Goal: Task Accomplishment & Management: Manage account settings

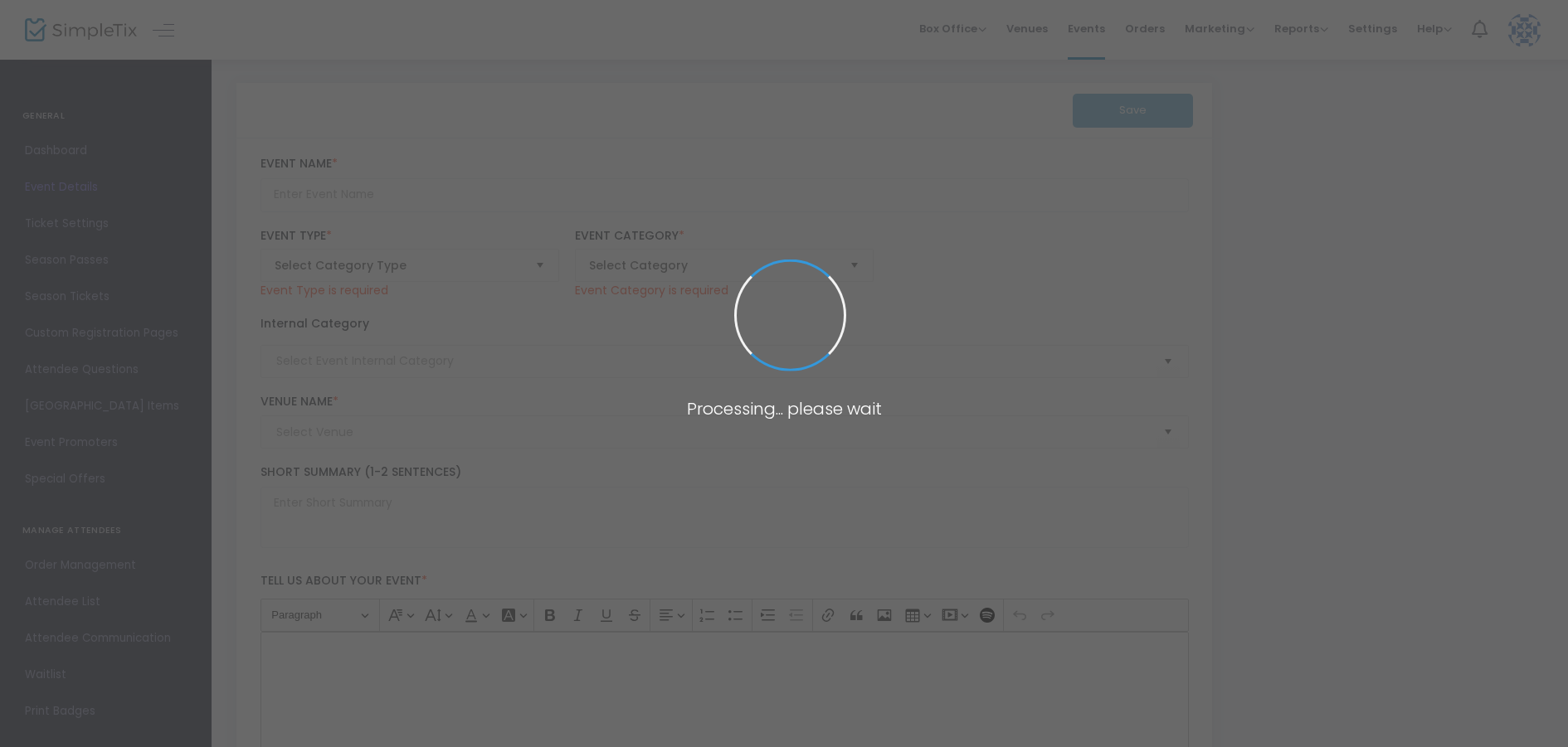
type input "PRINCESS BRIDE - at the BECU Drive-in Movies at Marymoor Park"
type textarea "BECU Drive-in Movies at Marymoor Park. Ticket includes parking for one vehicle.…"
type input "Buy Tickets"
type input "Marymoor Park"
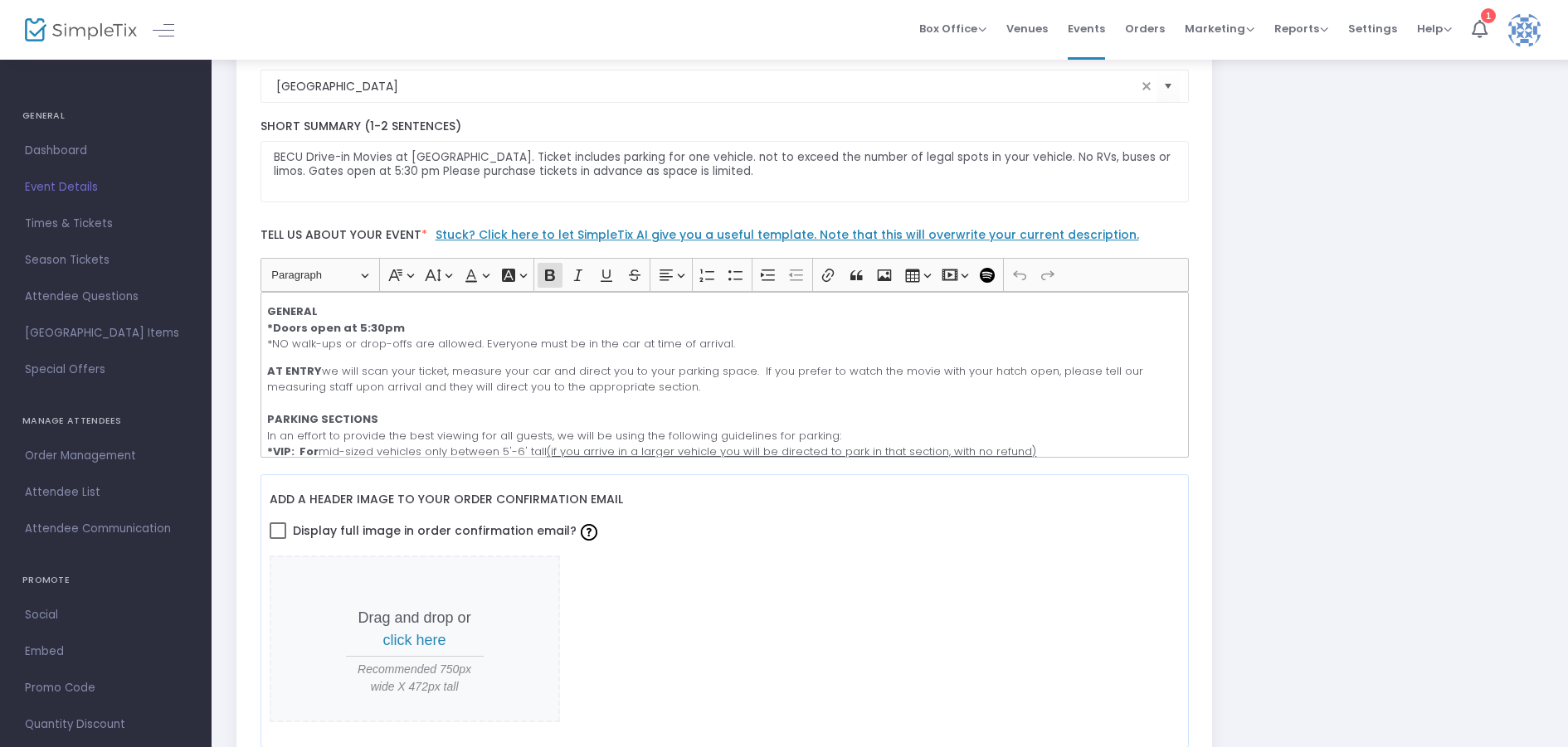
scroll to position [83, 0]
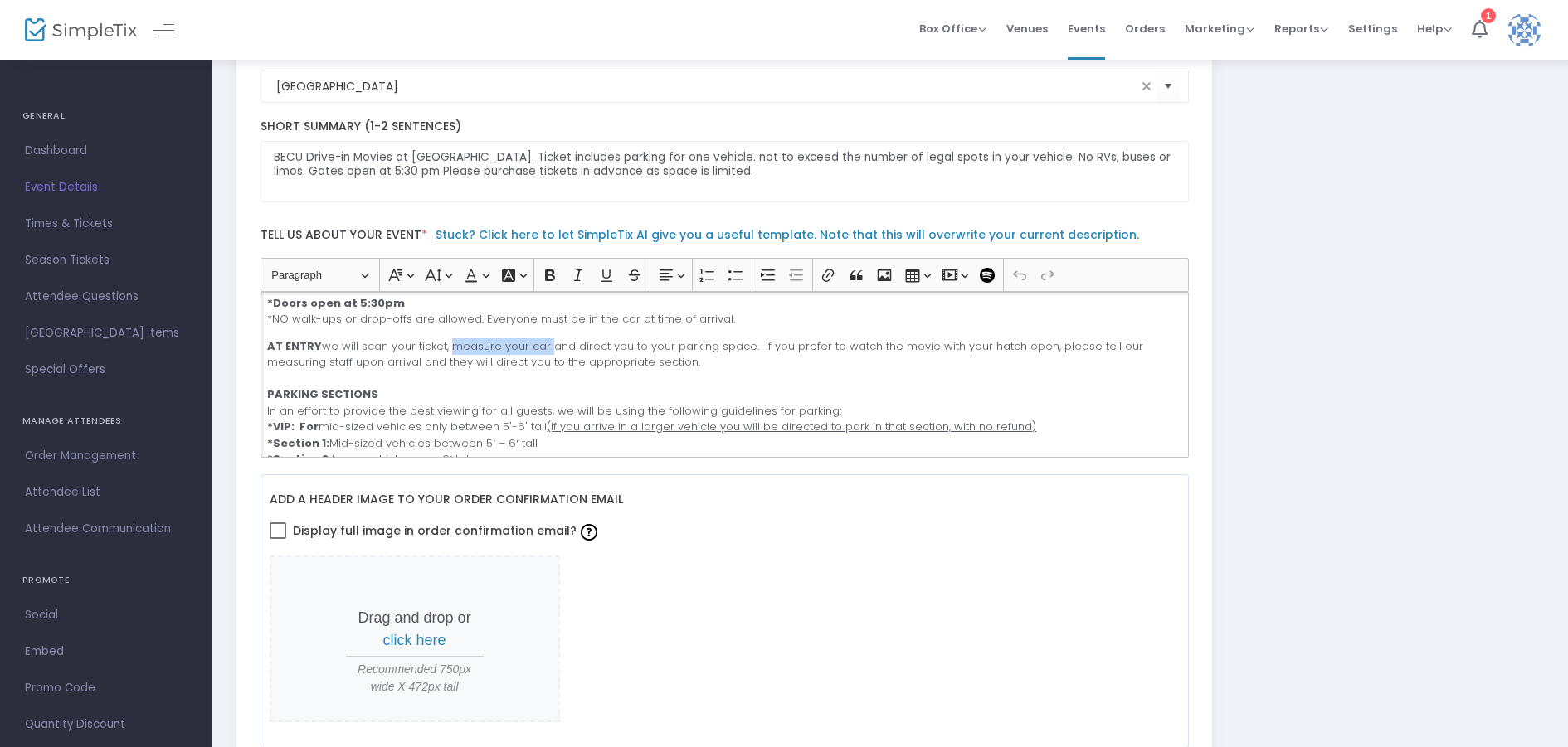
drag, startPoint x: 446, startPoint y: 344, endPoint x: 548, endPoint y: 348, distance: 102.1
click at [548, 348] on p "AT ENTRY we will scan your ticket, measure your car and direct you to your park…" at bounding box center [725, 419] width 915 height 161
copy p "measure your car"
click at [863, 391] on p "AT ENTRY we will scan your ticket, measure your car and direct you to your park…" at bounding box center [725, 419] width 915 height 161
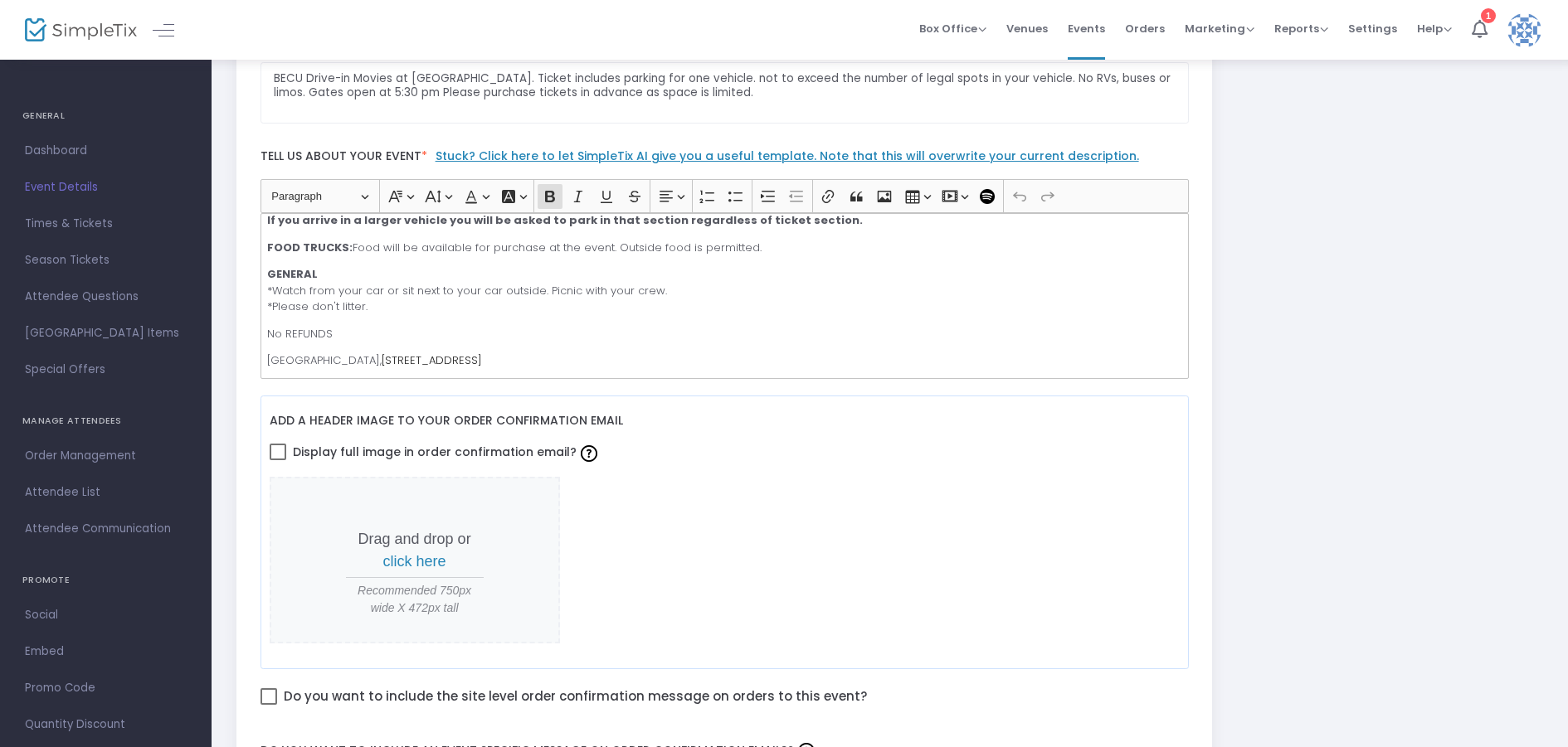
scroll to position [414, 0]
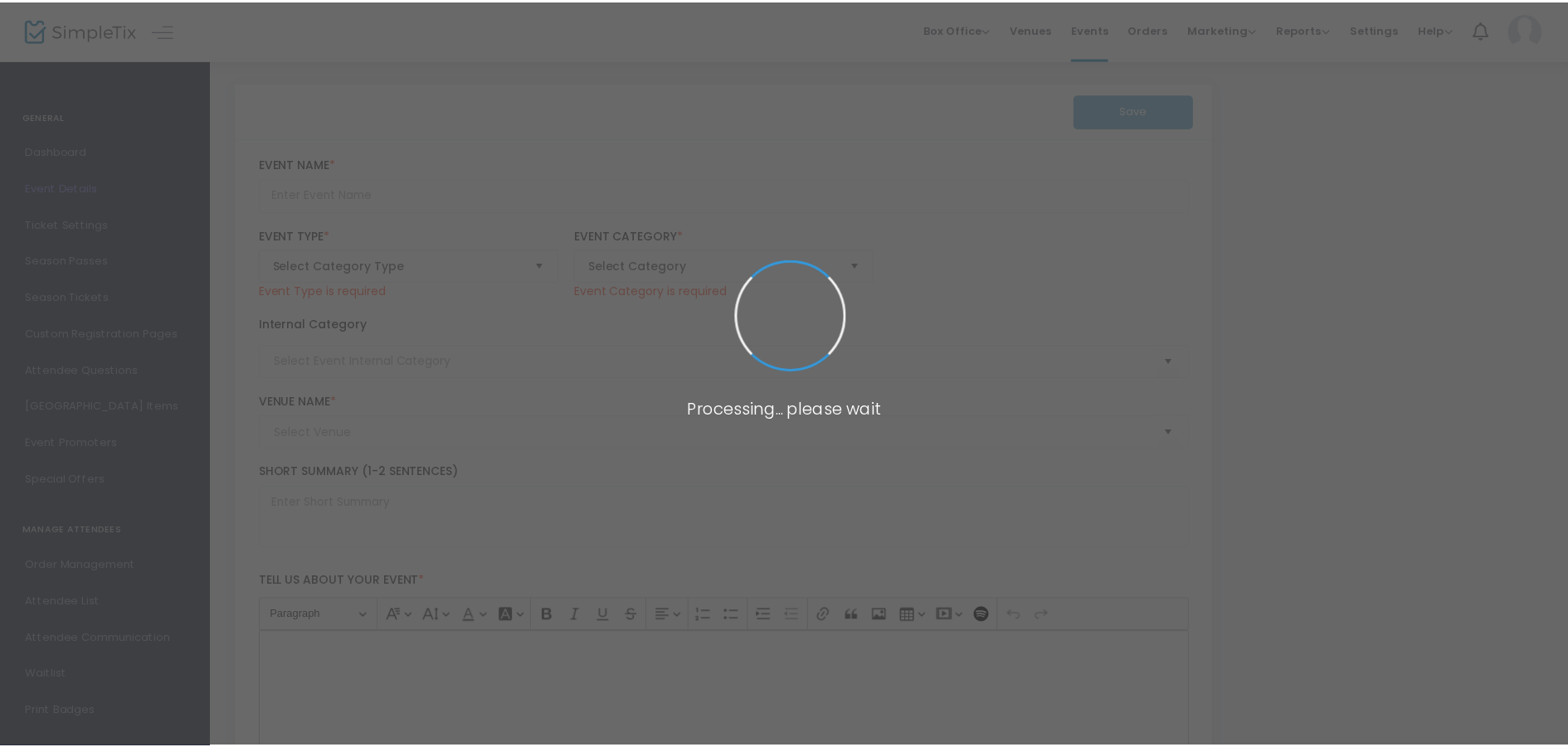
scroll to position [805, 0]
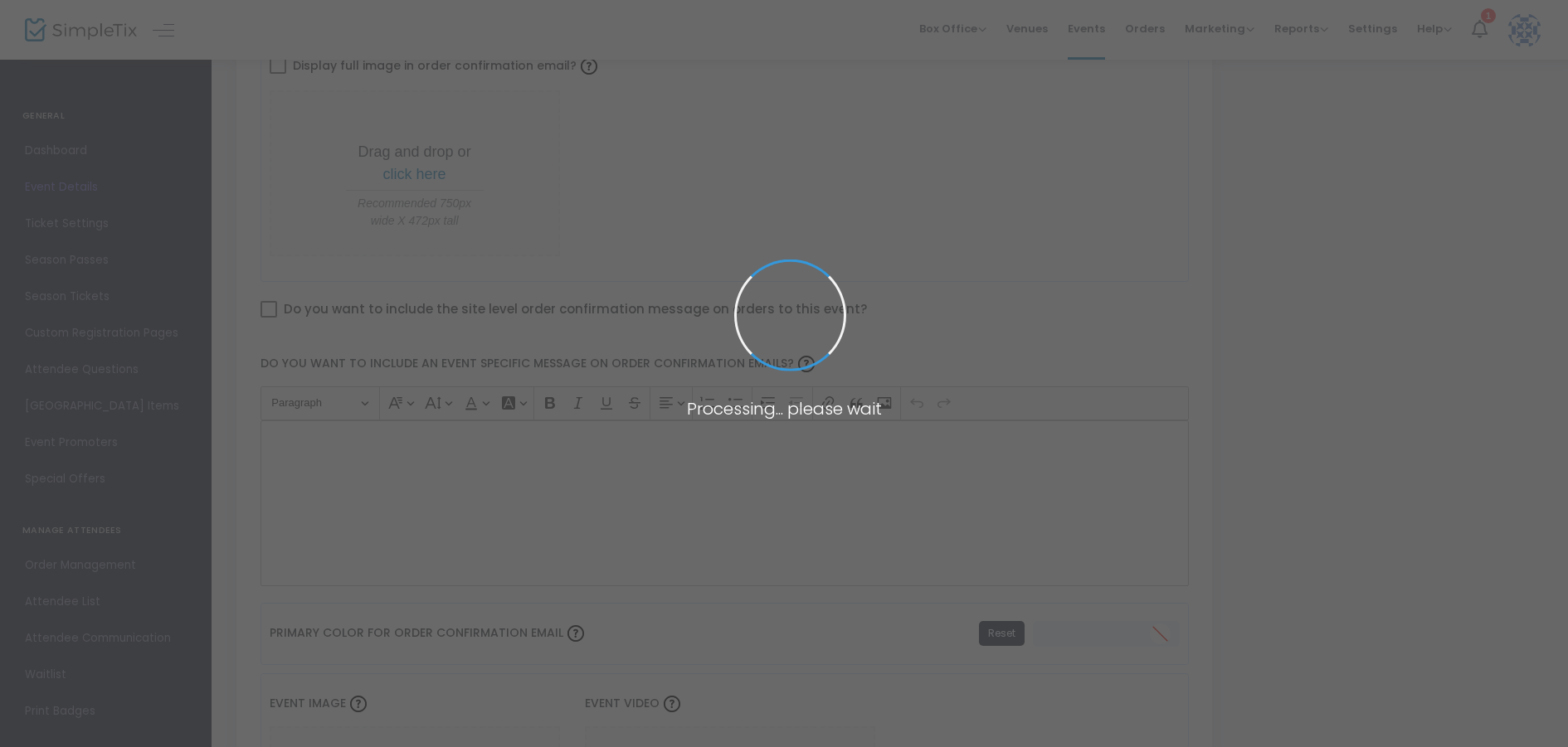
type input "PRINCESS BRIDE - at the BECU Drive-in Movies at Marymoor Park"
type textarea "BECU Drive-in Movies at Marymoor Park. Ticket includes parking for one vehicle.…"
type input "Buy Tickets"
type input "[GEOGRAPHIC_DATA]"
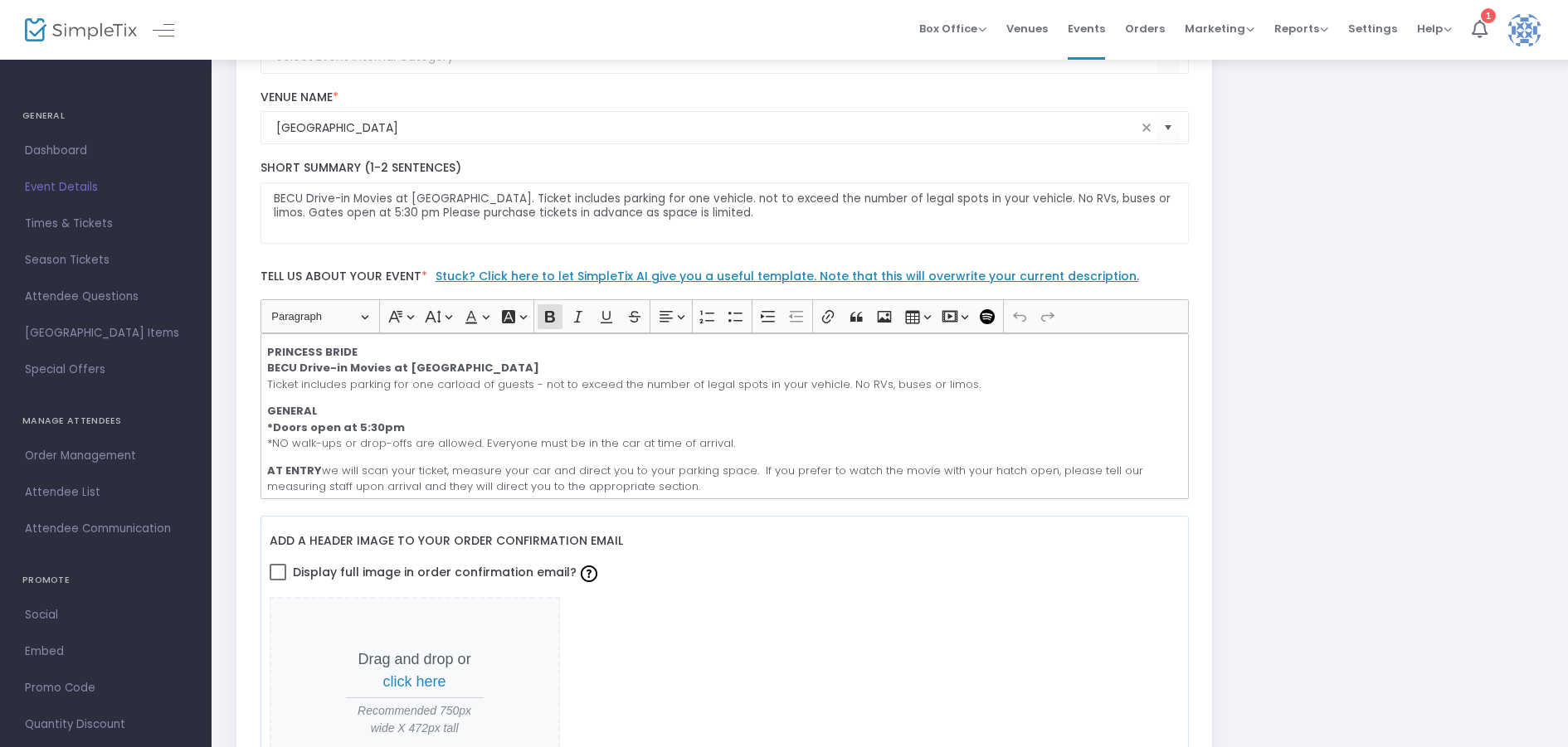
scroll to position [295, 0]
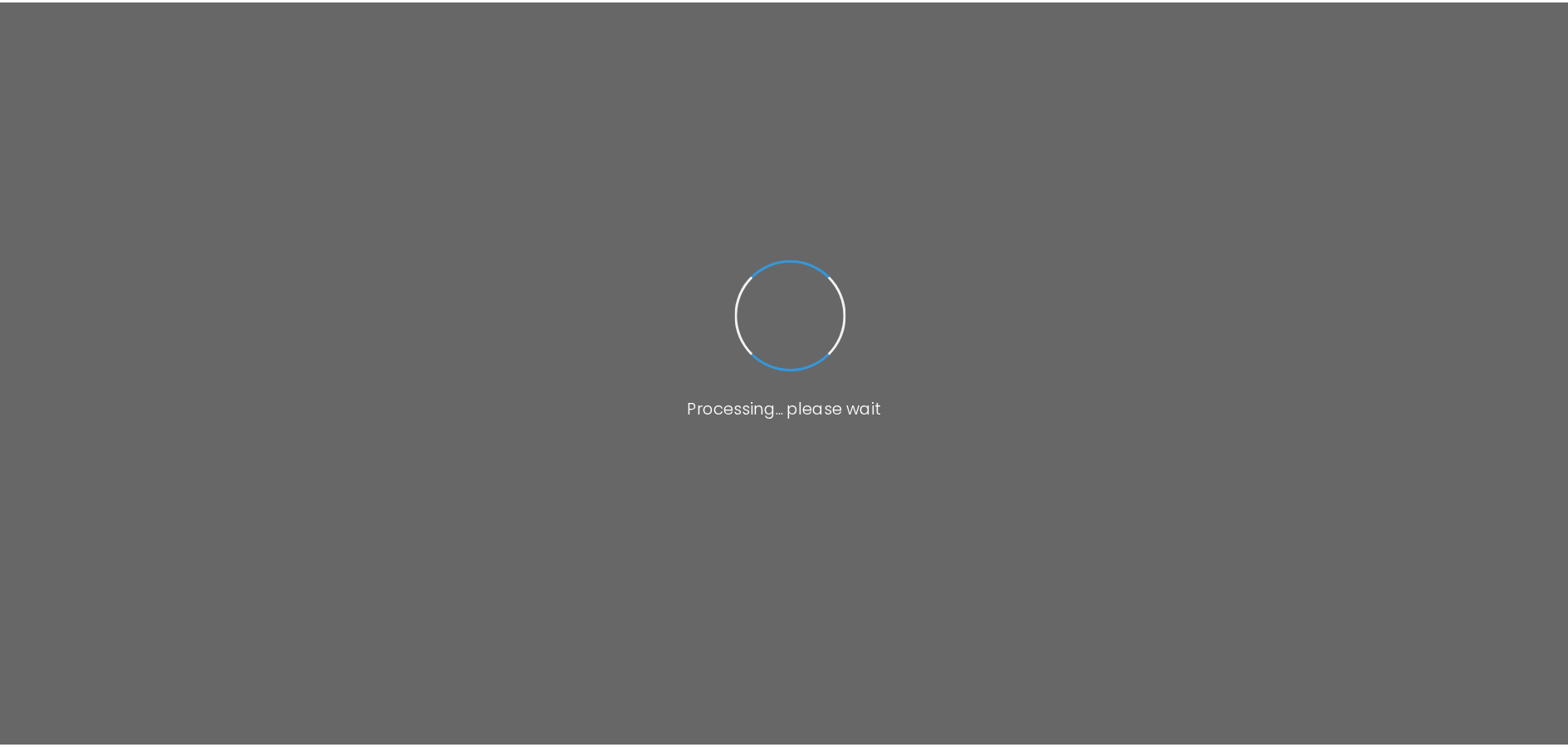
scroll to position [308, 0]
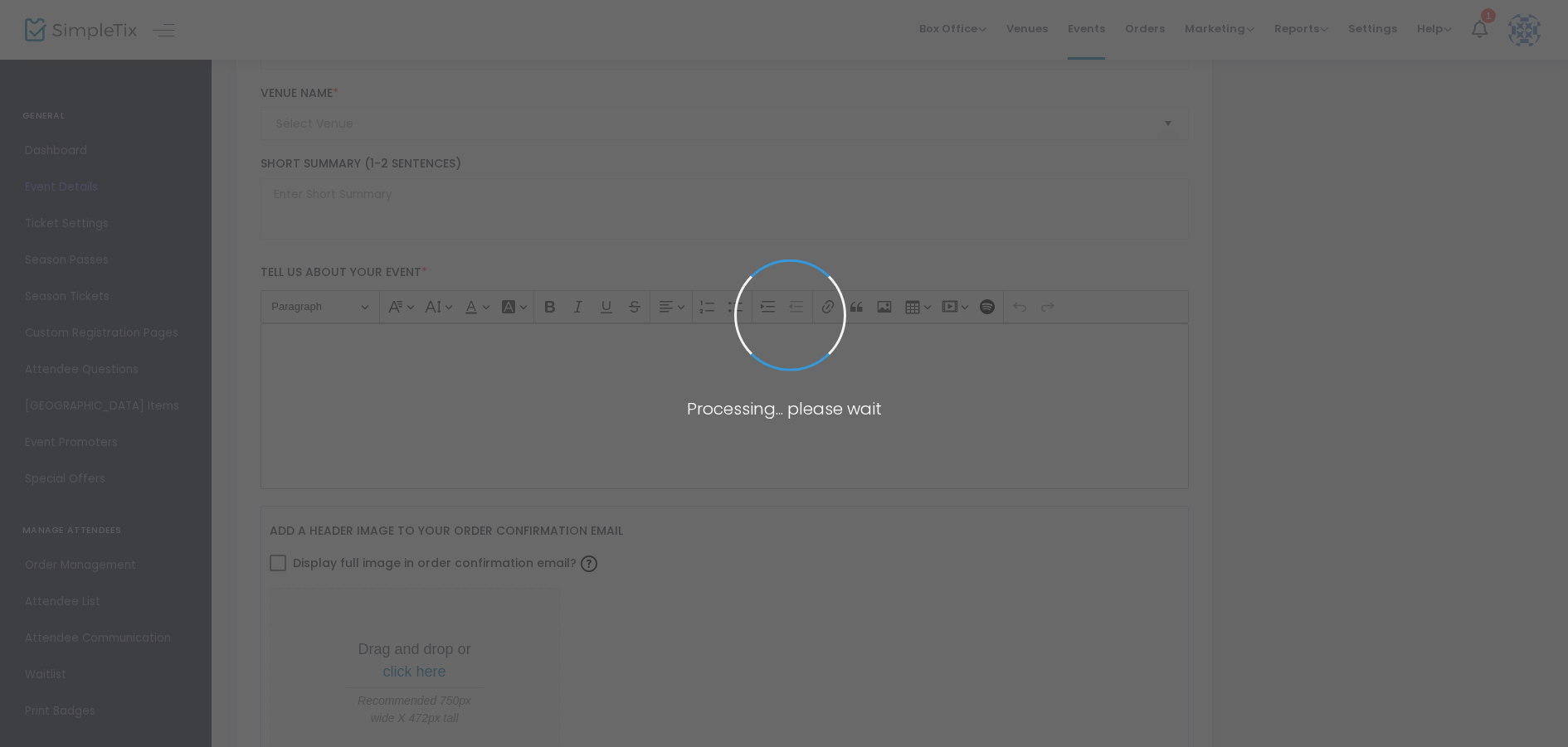
type input "PRINCESS BRIDE - at the BECU Drive-in Movies at Marymoor Park"
type textarea "BECU Drive-in Movies at Marymoor Park. Ticket includes parking for one vehicle.…"
type input "Buy Tickets"
type input "Marymoor Park"
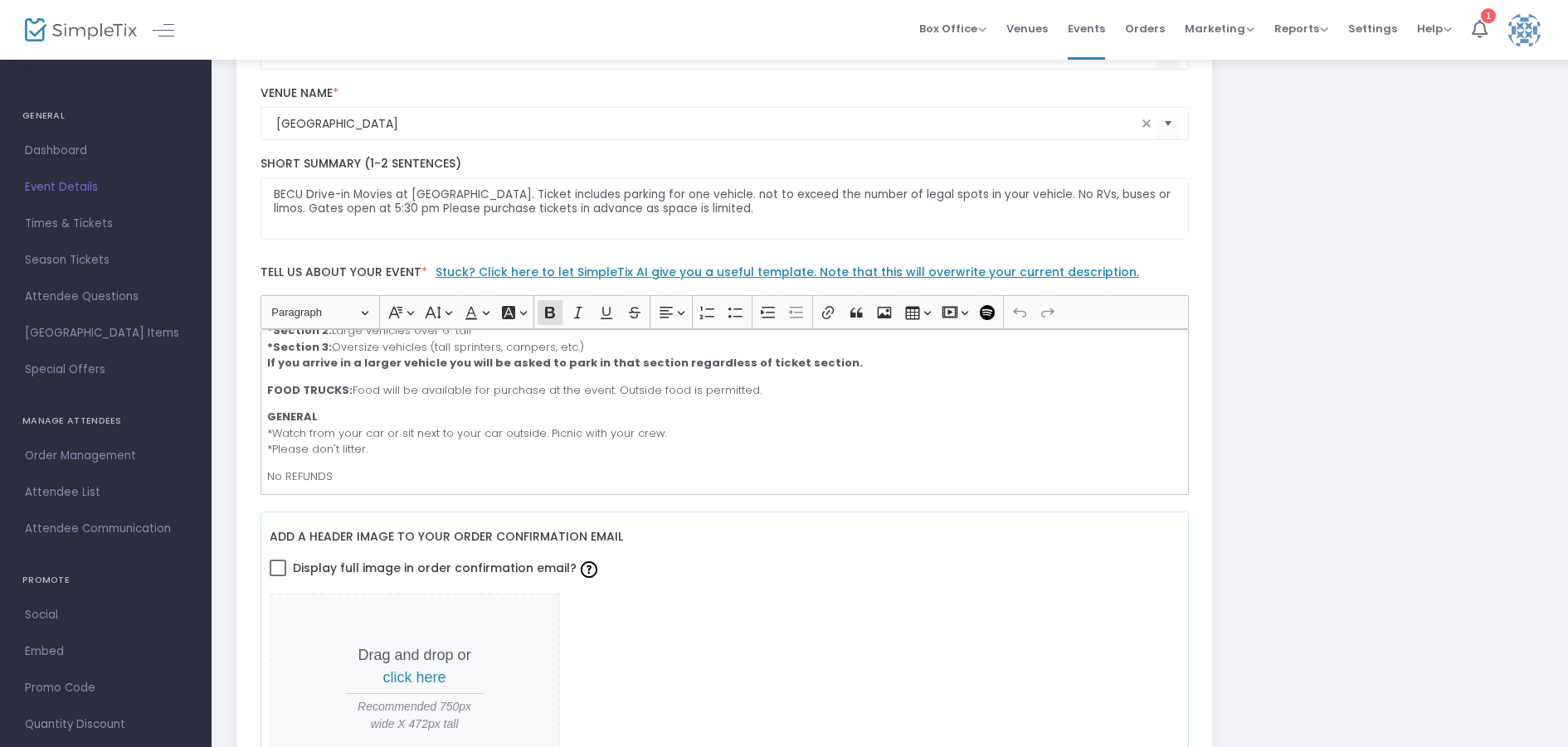
scroll to position [275, 0]
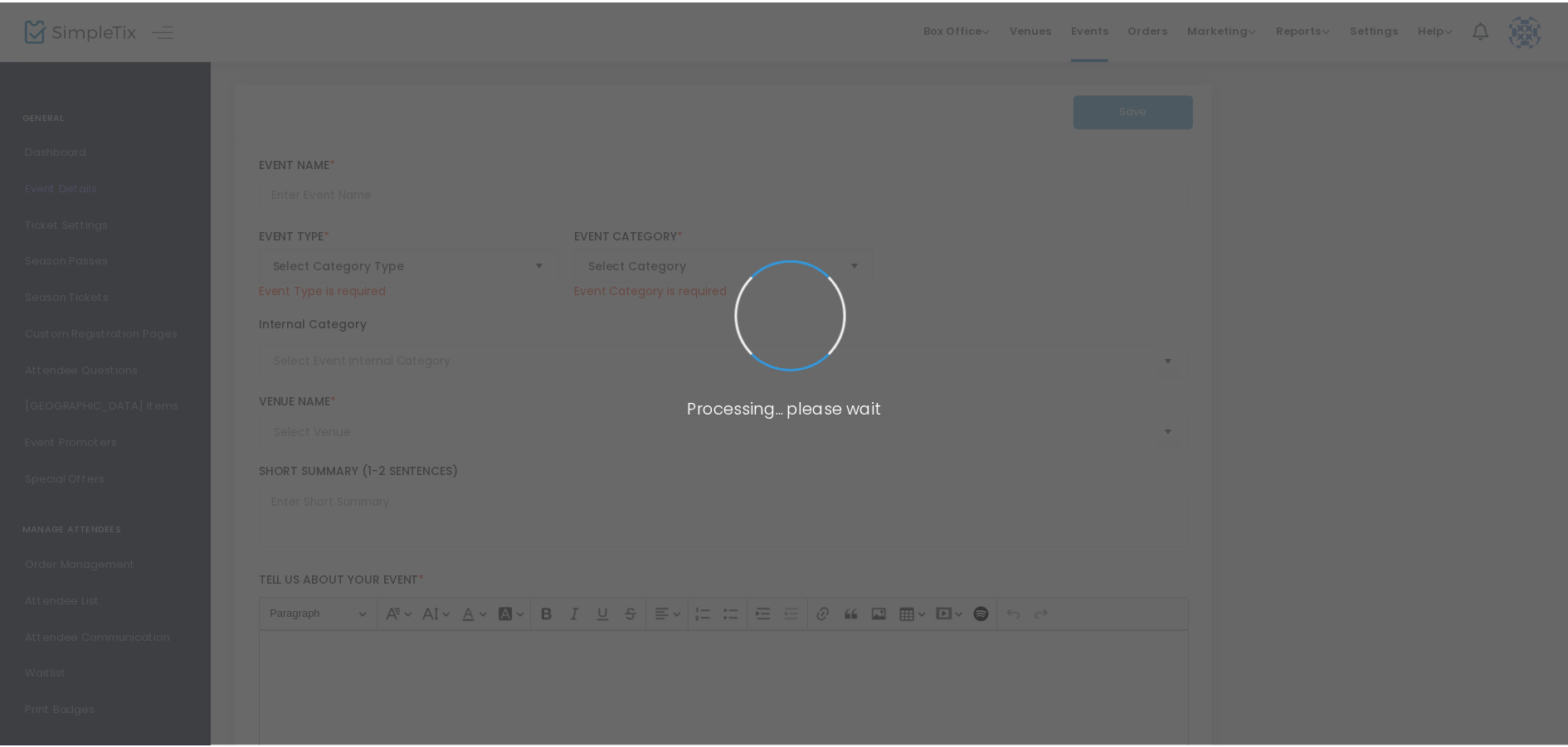
scroll to position [308, 0]
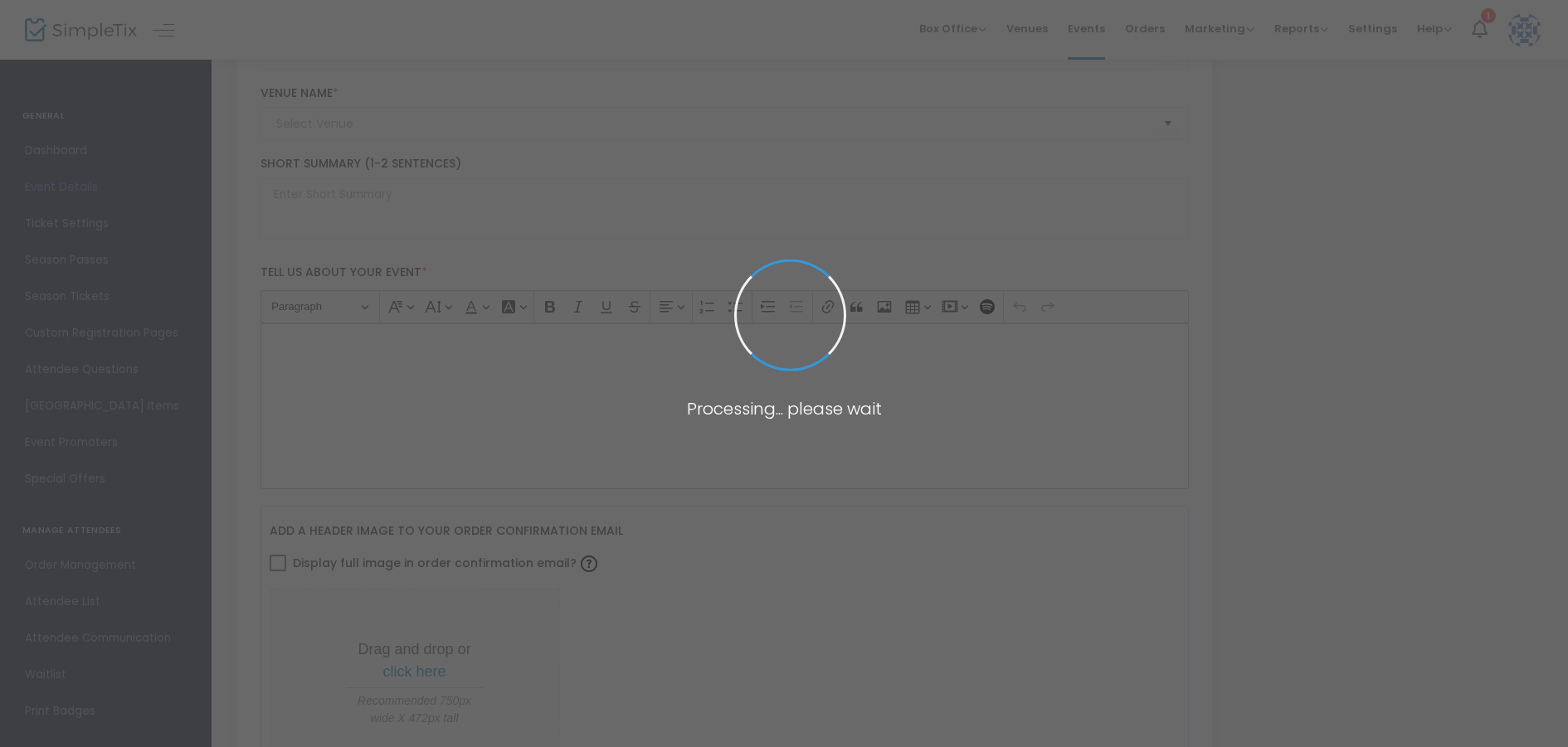
type input "PRINCESS BRIDE - at the [GEOGRAPHIC_DATA]-in Movies at [GEOGRAPHIC_DATA]"
type textarea "BECU Drive-in Movies at [GEOGRAPHIC_DATA]. Ticket includes parking for one vehi…"
type input "Buy Tickets"
type input "[GEOGRAPHIC_DATA]"
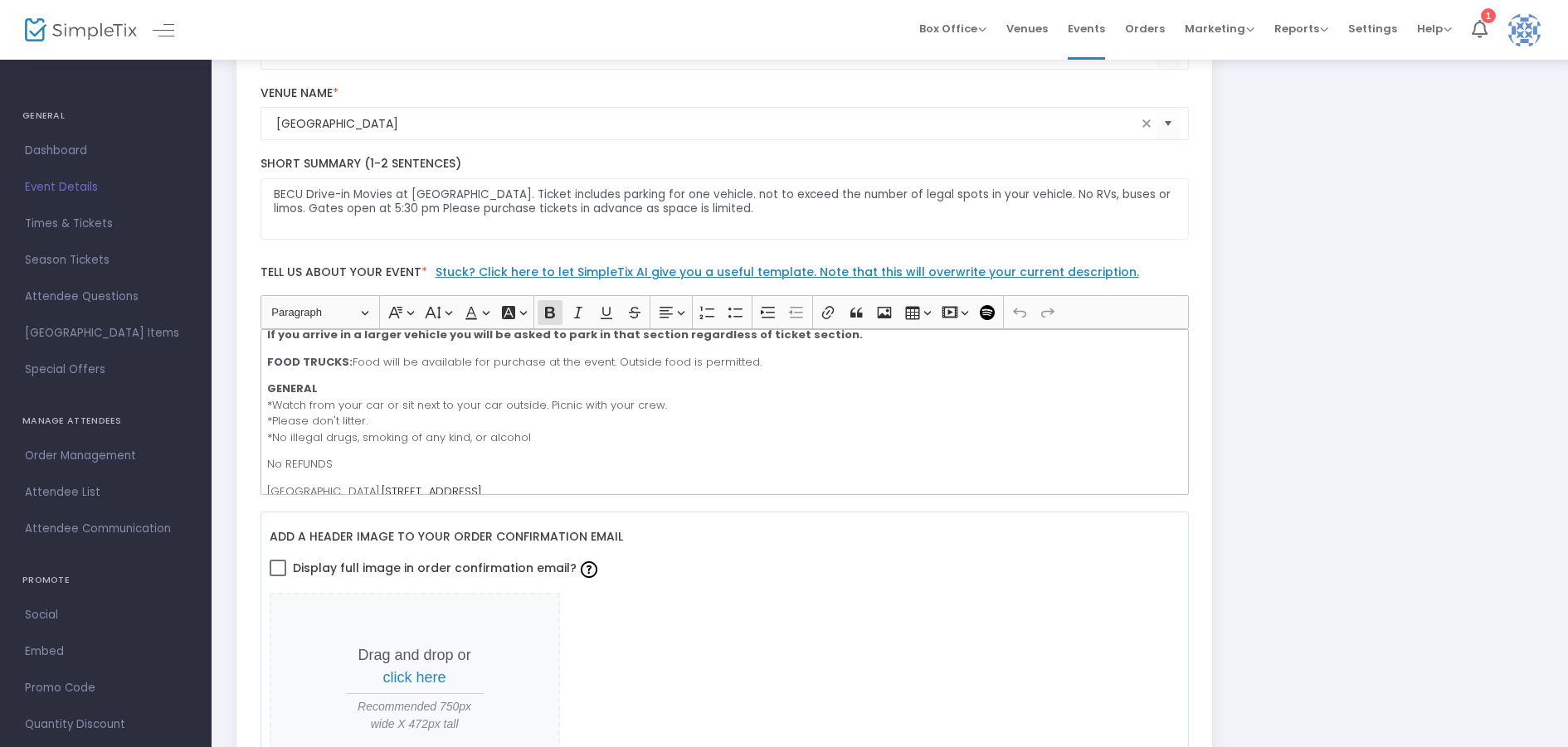
scroll to position [292, 0]
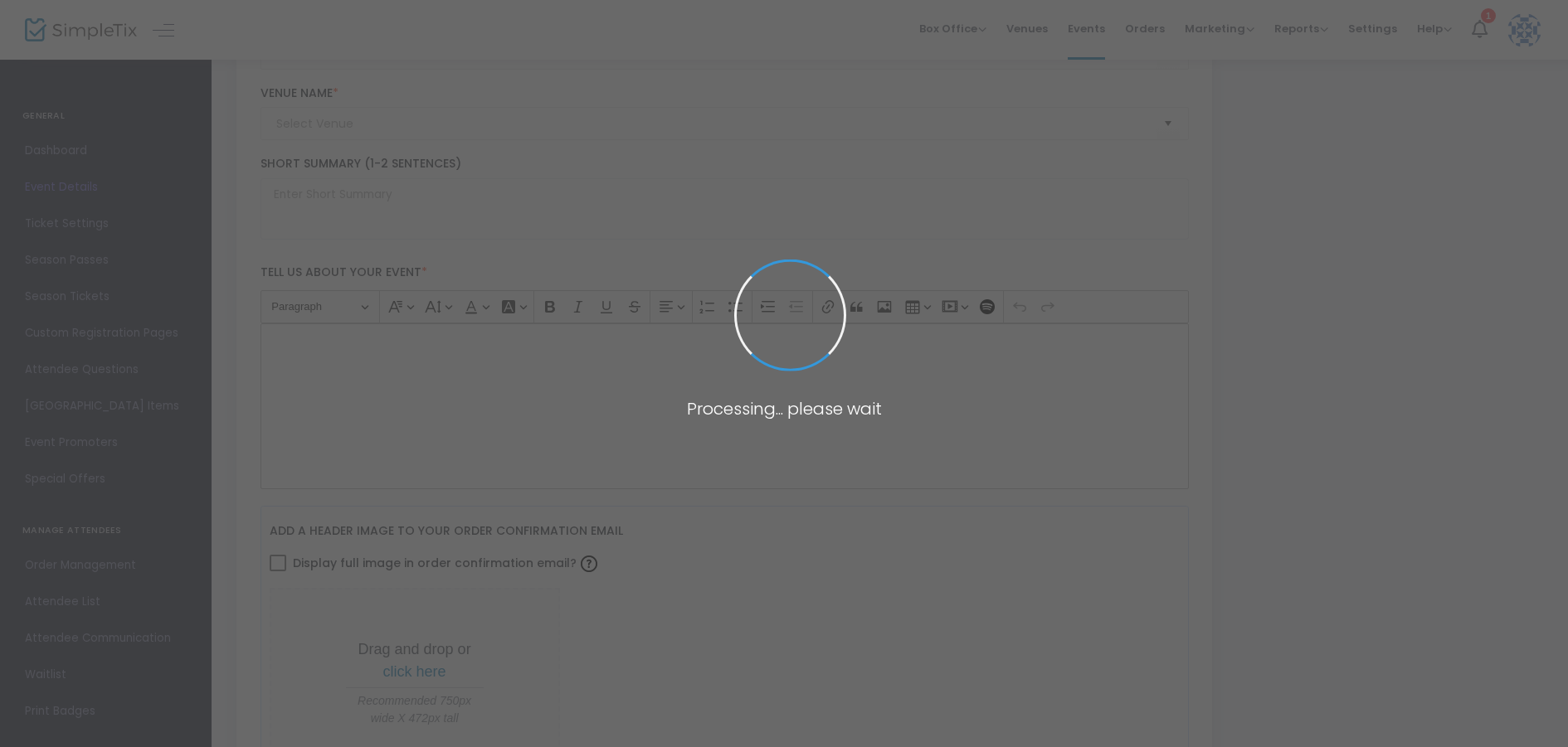
type input "PRINCESS BRIDE - at the [GEOGRAPHIC_DATA]-in Movies at [GEOGRAPHIC_DATA]"
type textarea "BECU Drive-in Movies at [GEOGRAPHIC_DATA]. Ticket includes parking for one vehi…"
type input "Buy Tickets"
type input "[GEOGRAPHIC_DATA]"
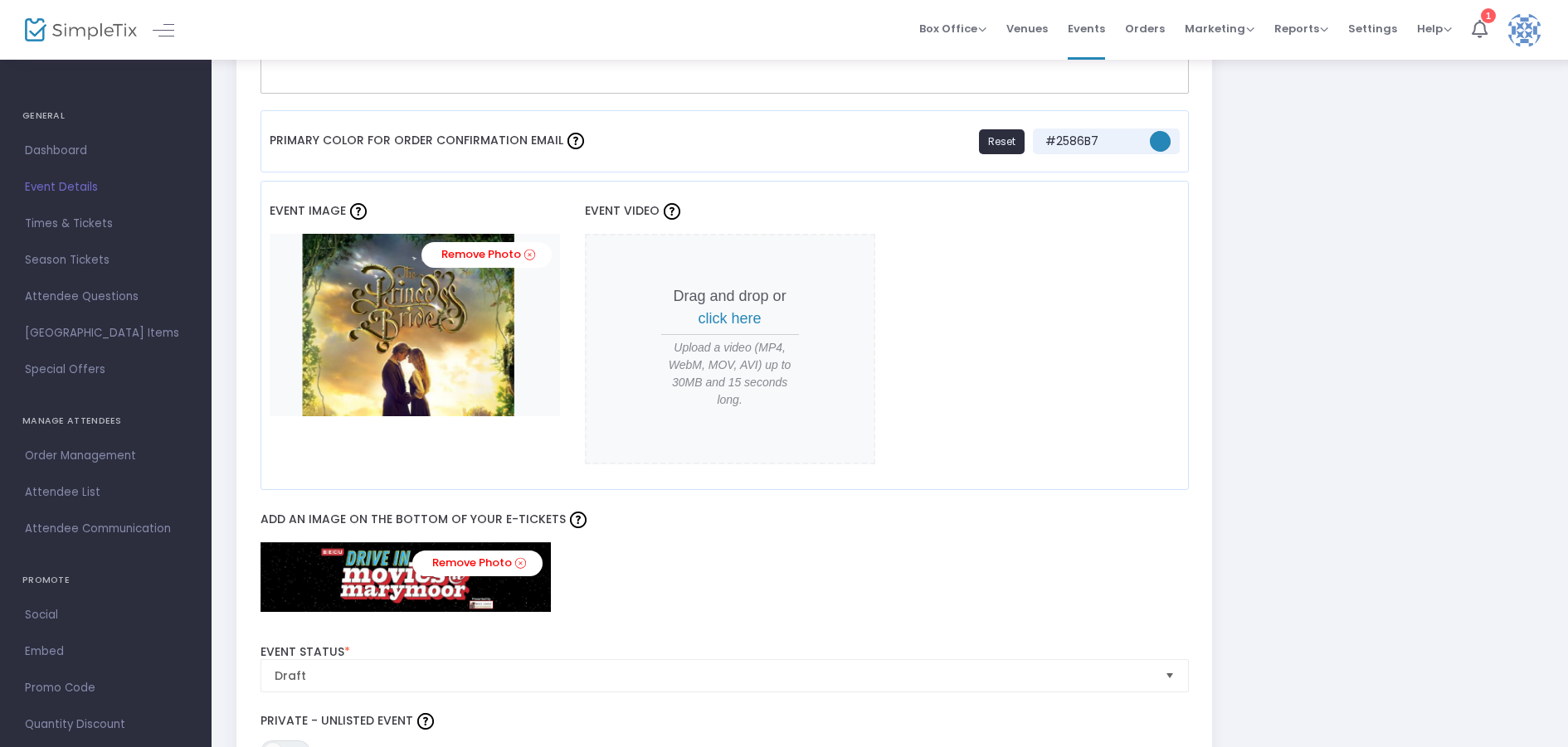
scroll to position [1372, 0]
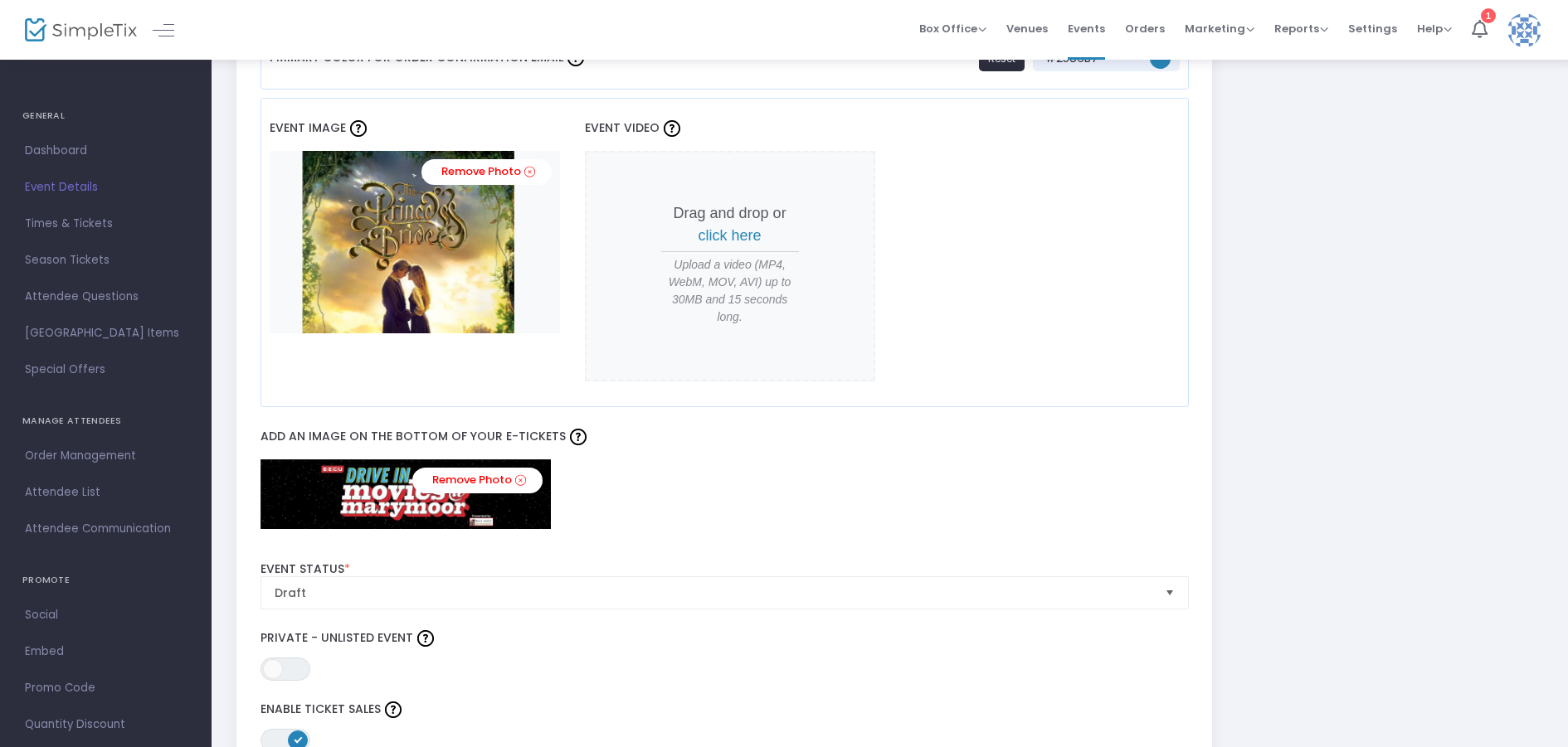
click at [926, 535] on m-file-upload "Remove Photo" at bounding box center [724, 503] width 945 height 87
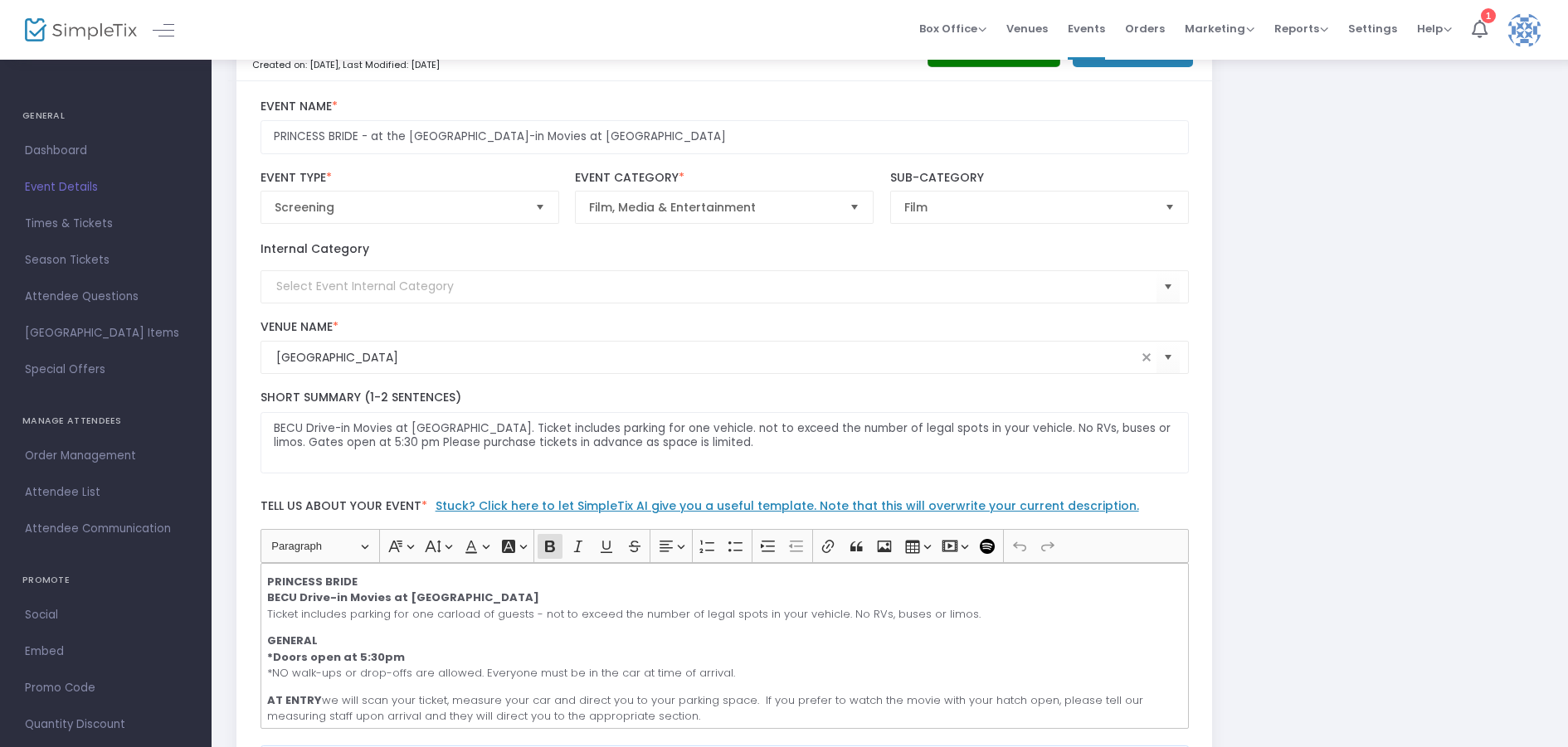
scroll to position [0, 0]
